Goal: Information Seeking & Learning: Learn about a topic

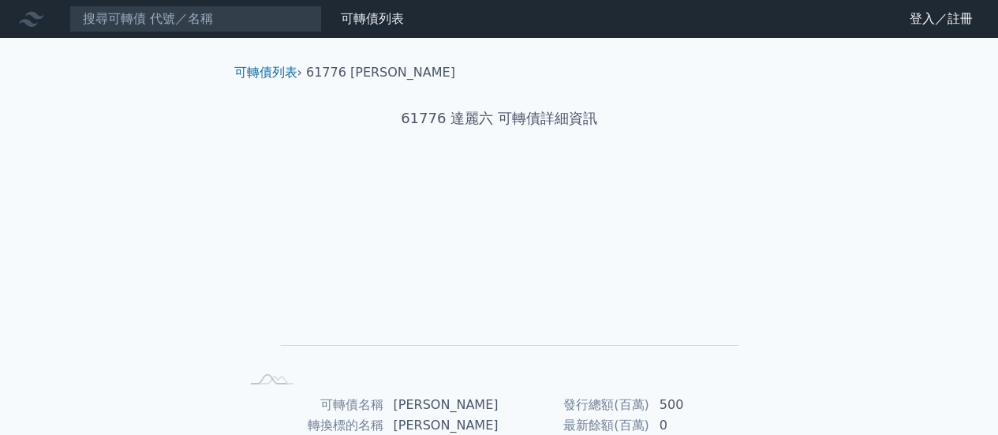
drag, startPoint x: 306, startPoint y: 73, endPoint x: 346, endPoint y: 72, distance: 40.2
click at [344, 72] on ol "可轉債列表 › 61776 達麗六" at bounding box center [499, 72] width 555 height 19
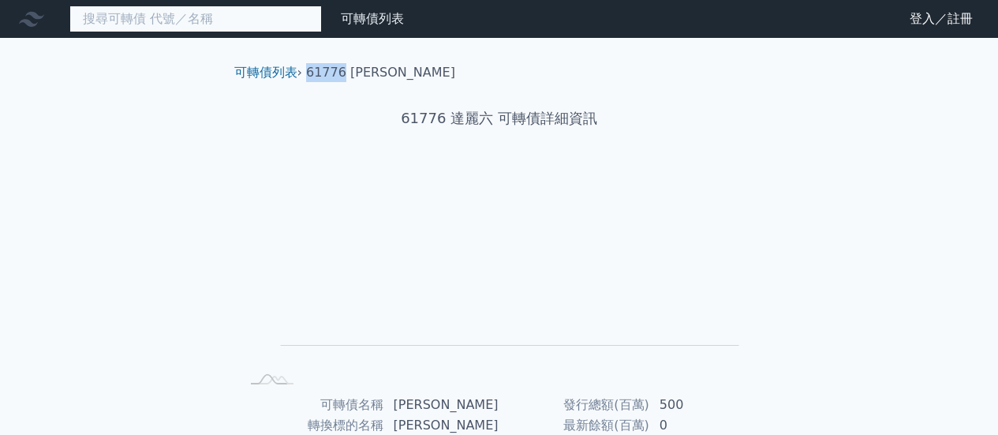
click at [218, 24] on input at bounding box center [195, 19] width 252 height 27
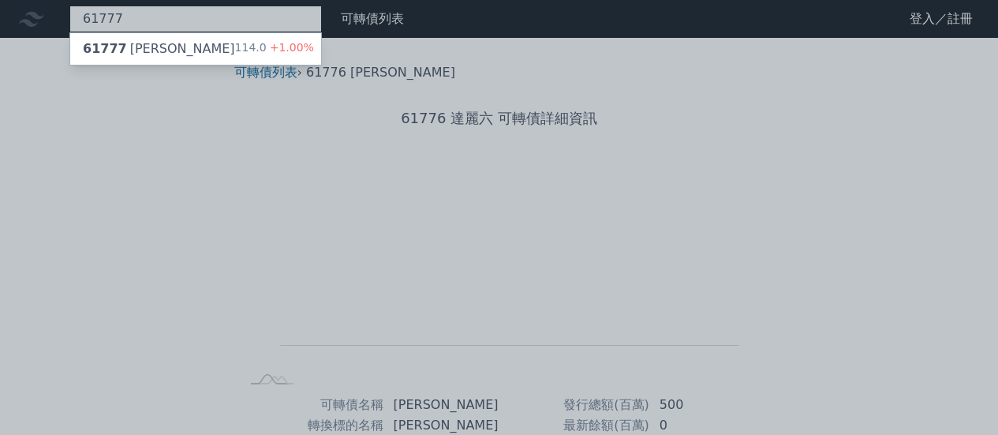
type input "61777"
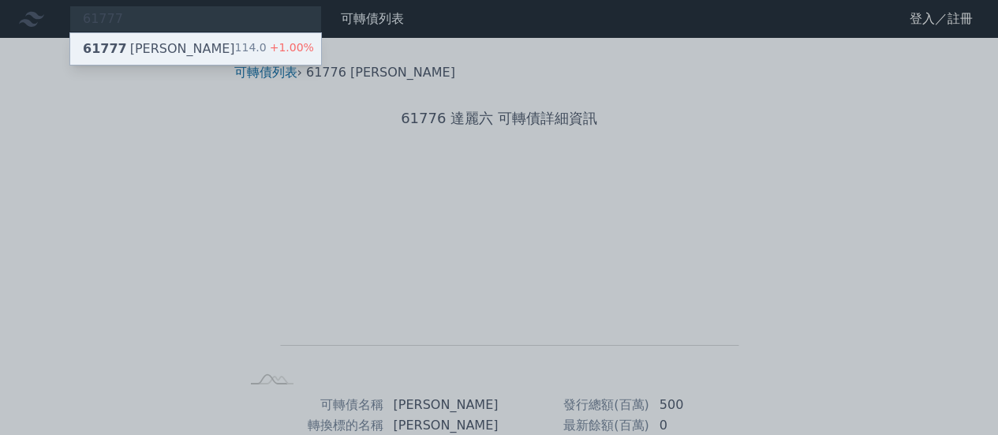
click at [218, 42] on div "61777 達麗七 114.0 +1.00%" at bounding box center [195, 49] width 251 height 32
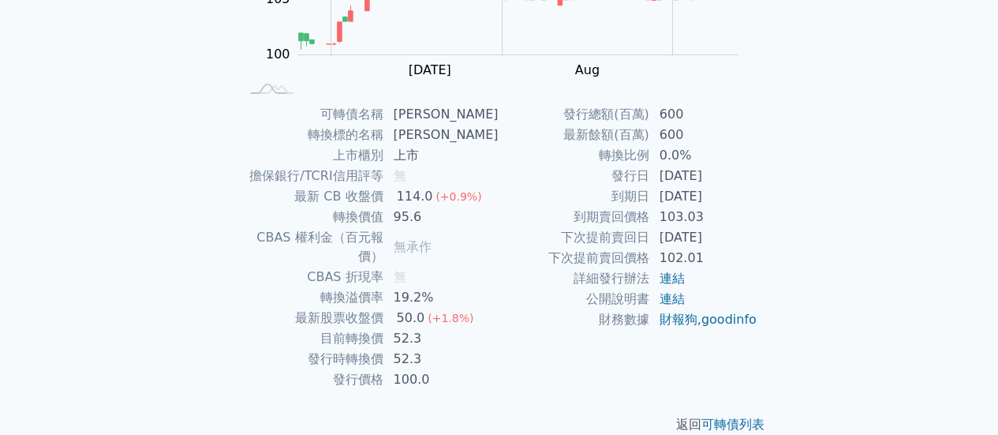
scroll to position [216, 0]
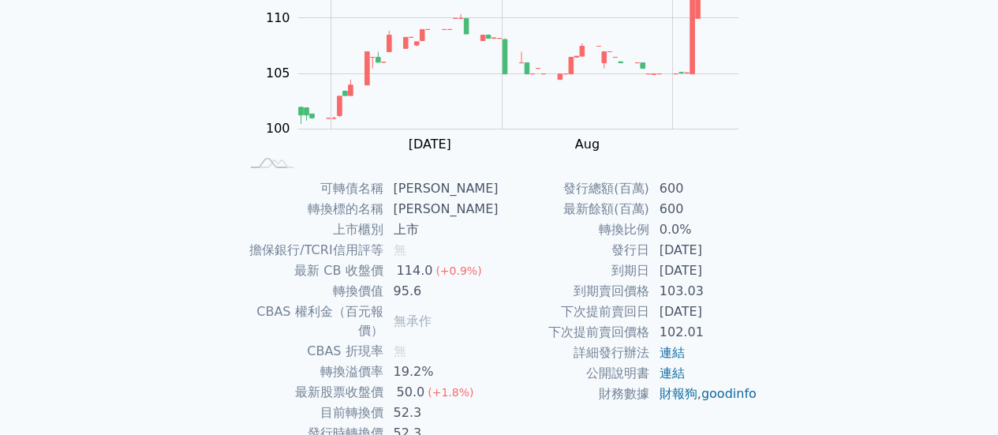
drag, startPoint x: 403, startPoint y: 355, endPoint x: 440, endPoint y: 356, distance: 37.1
click at [442, 361] on td "19.2%" at bounding box center [441, 371] width 115 height 21
click at [455, 341] on td "無" at bounding box center [441, 351] width 115 height 21
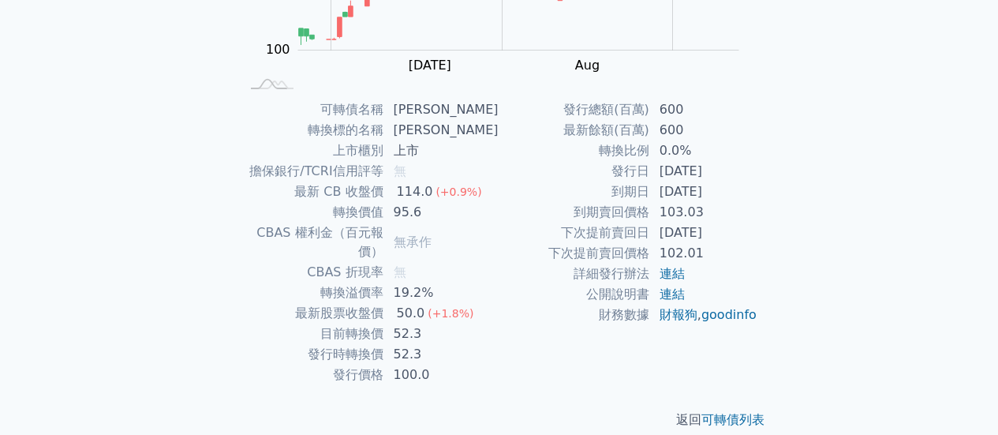
drag, startPoint x: 246, startPoint y: 229, endPoint x: 459, endPoint y: 229, distance: 212.9
click at [459, 229] on tr "CBAS 權利金（百元報價） 無承作" at bounding box center [370, 241] width 259 height 39
click at [459, 229] on td "無承作" at bounding box center [441, 241] width 115 height 39
